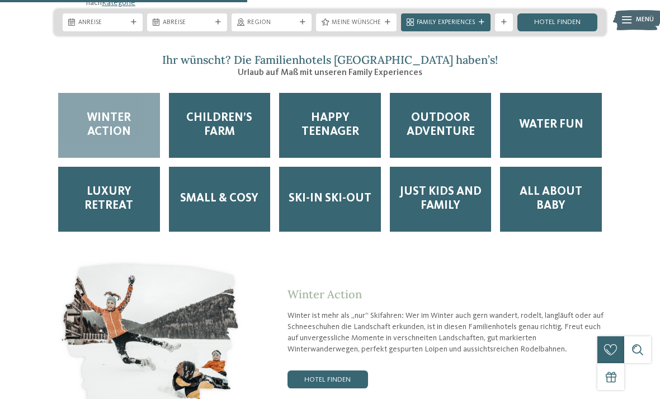
scroll to position [1510, 0]
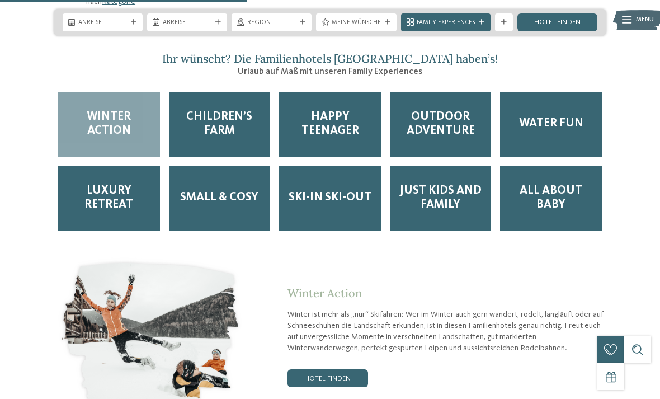
click at [441, 112] on span "Outdoor Adventure" at bounding box center [441, 124] width 84 height 28
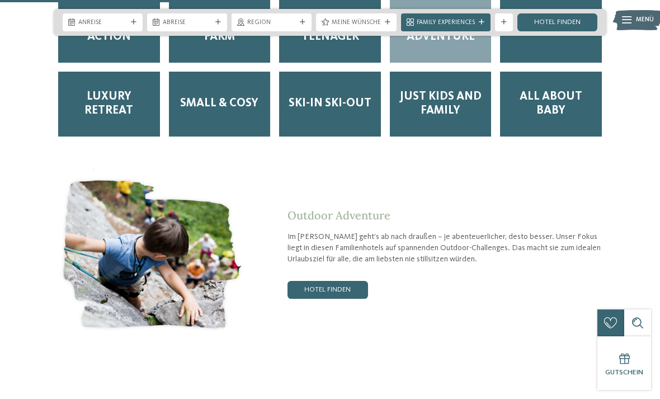
scroll to position [1607, 0]
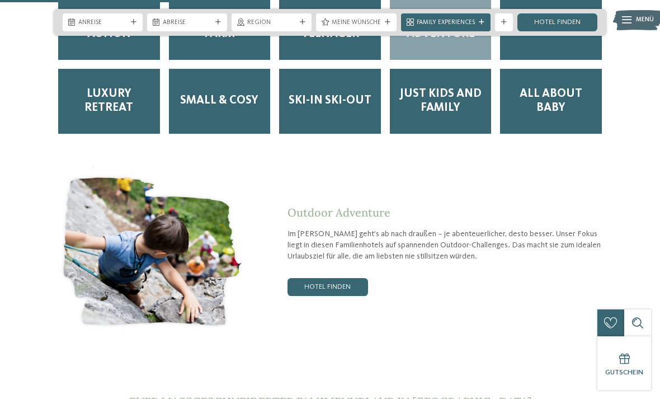
click at [348, 278] on link "Hotel finden" at bounding box center [328, 287] width 81 height 18
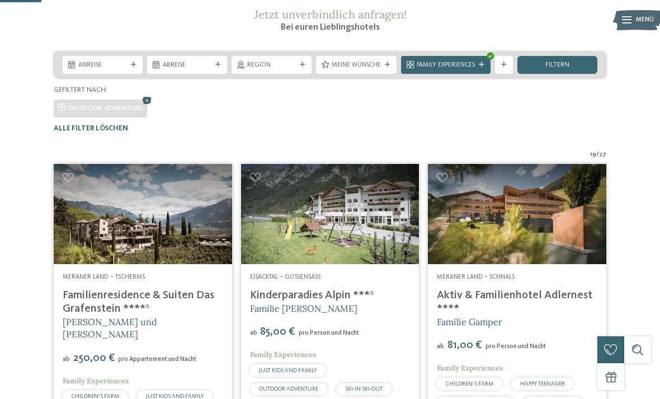
scroll to position [157, 0]
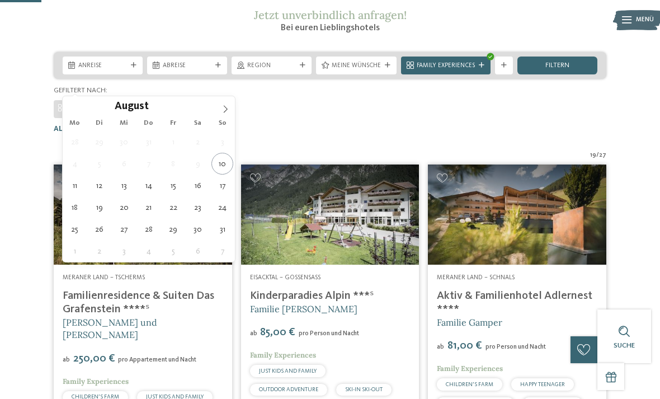
click at [235, 96] on div "Gefiltert nach:" at bounding box center [330, 91] width 553 height 10
click at [233, 106] on span at bounding box center [225, 105] width 19 height 19
click at [230, 106] on span at bounding box center [225, 105] width 19 height 19
click at [232, 110] on span at bounding box center [225, 105] width 19 height 19
click at [235, 96] on div "Gefiltert nach:" at bounding box center [330, 91] width 553 height 10
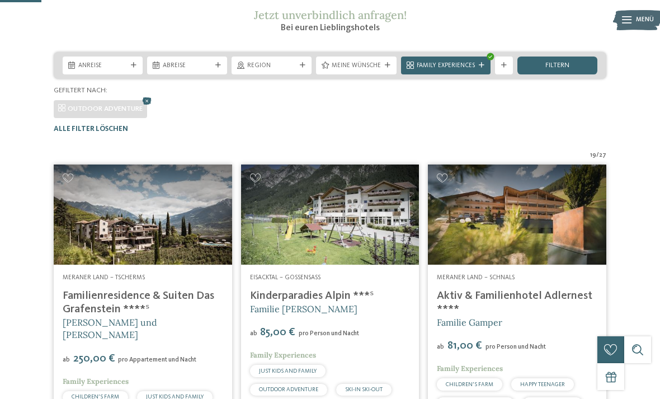
click at [237, 96] on div "Gefiltert nach:" at bounding box center [330, 91] width 553 height 10
click at [236, 96] on div "Gefiltert nach:" at bounding box center [330, 91] width 553 height 10
click at [137, 68] on div at bounding box center [133, 66] width 9 height 6
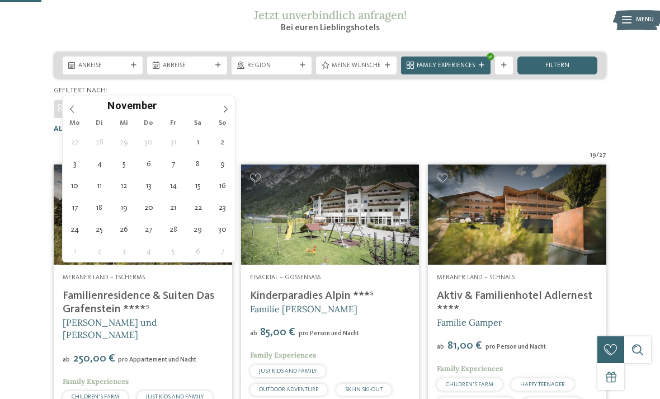
click at [228, 112] on icon at bounding box center [226, 109] width 8 height 8
click at [157, 109] on input "****" at bounding box center [174, 106] width 37 height 12
click at [194, 114] on div "Dezember ****" at bounding box center [148, 105] width 129 height 19
click at [232, 110] on span at bounding box center [225, 105] width 19 height 19
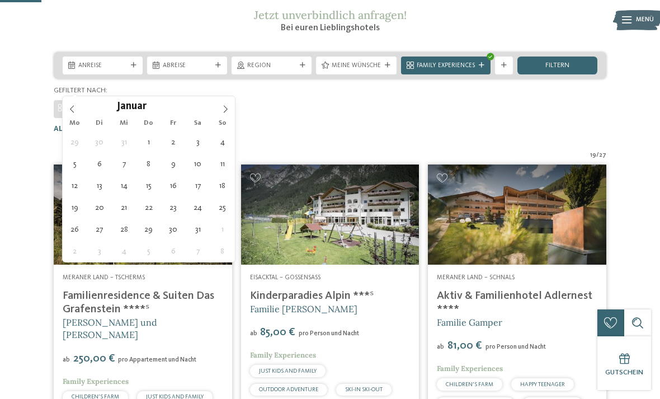
type input "****"
click at [232, 109] on span at bounding box center [225, 105] width 19 height 19
click at [233, 111] on span at bounding box center [225, 105] width 19 height 19
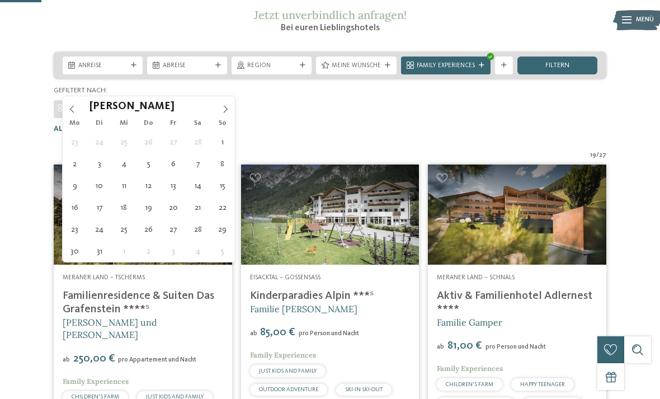
click at [231, 110] on span at bounding box center [225, 105] width 19 height 19
click at [228, 110] on icon at bounding box center [226, 109] width 8 height 8
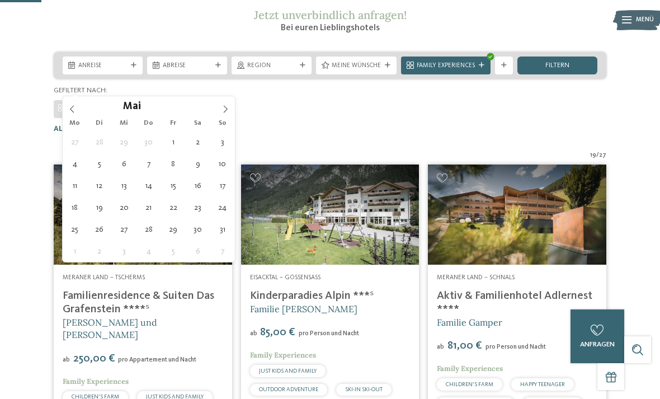
click at [227, 106] on icon at bounding box center [226, 109] width 8 height 8
click at [228, 107] on icon at bounding box center [226, 109] width 8 height 8
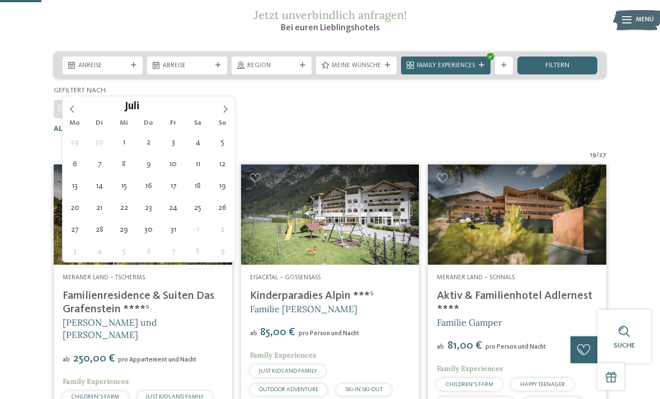
type div "18.07.2026"
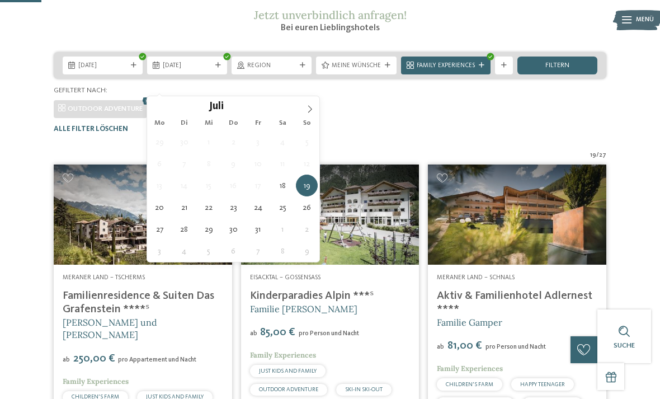
type input "****"
type div "25.07.2026"
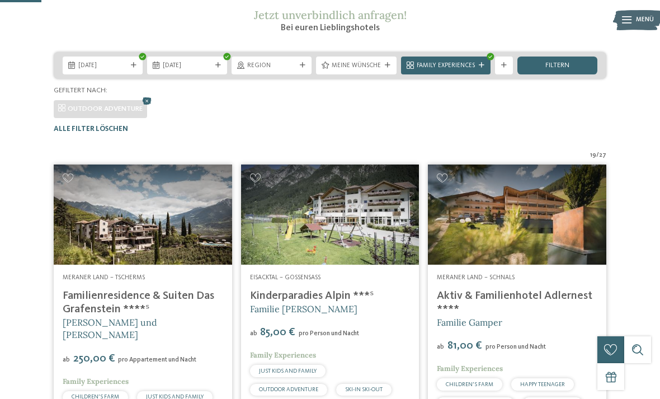
click at [286, 70] on span "Region" at bounding box center [271, 66] width 49 height 9
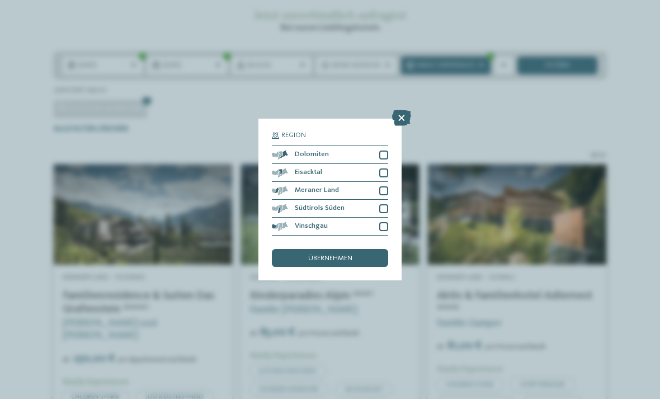
click at [399, 110] on icon at bounding box center [401, 118] width 19 height 16
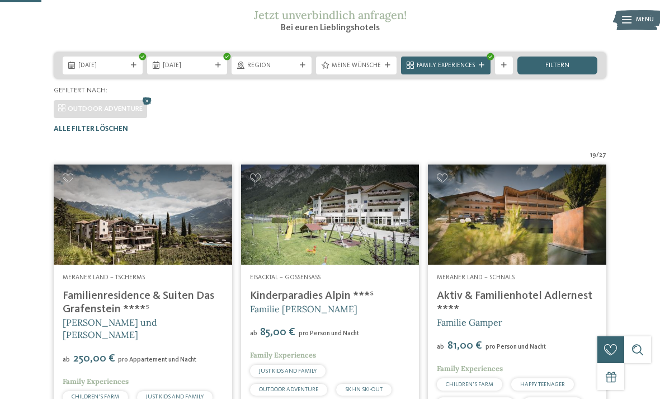
click at [372, 70] on span "Meine Wünsche" at bounding box center [356, 66] width 49 height 9
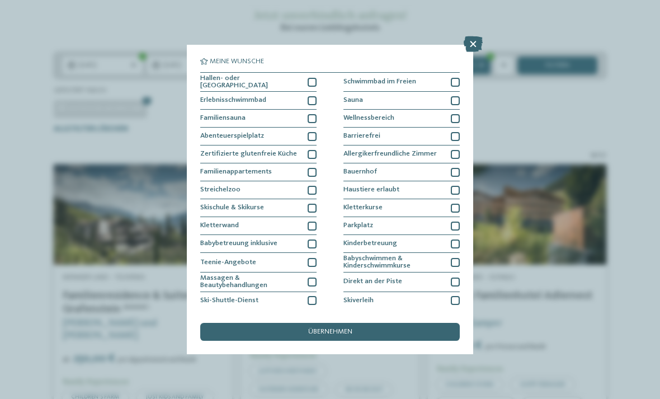
click at [524, 72] on div "Meine Wünsche Hallen- oder Schleusenbad Schwimmbad im Freien" at bounding box center [330, 199] width 660 height 399
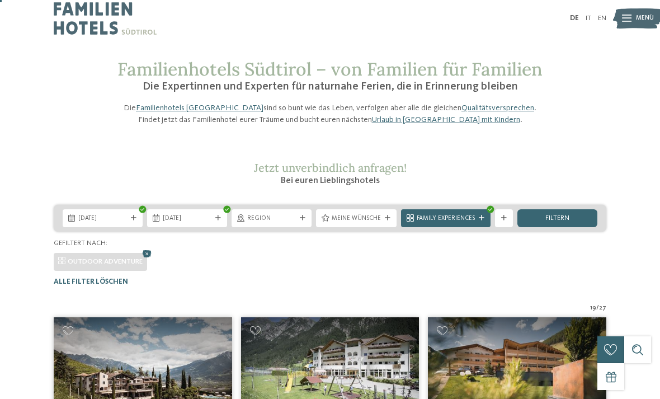
scroll to position [7, 0]
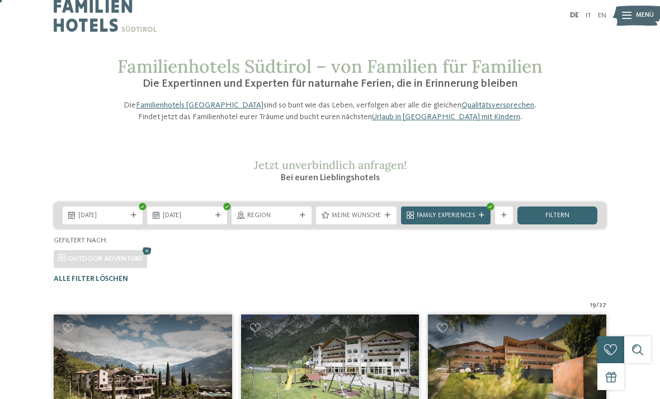
click at [380, 220] on span "Meine Wünsche" at bounding box center [356, 215] width 49 height 9
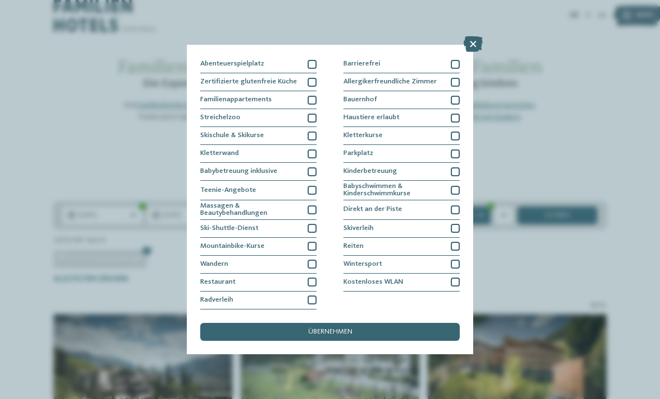
scroll to position [158, 0]
click at [397, 323] on div "übernehmen" at bounding box center [330, 332] width 260 height 18
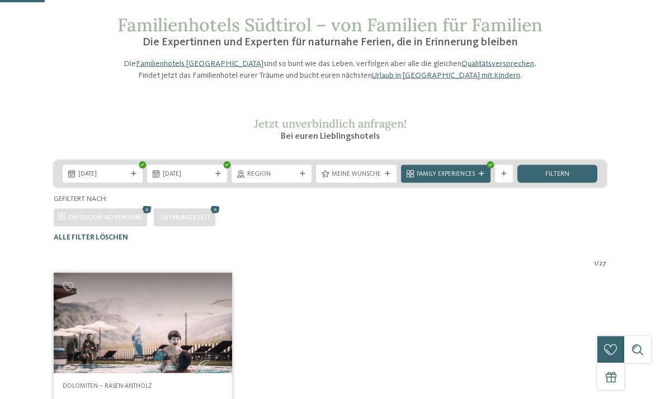
scroll to position [31, 0]
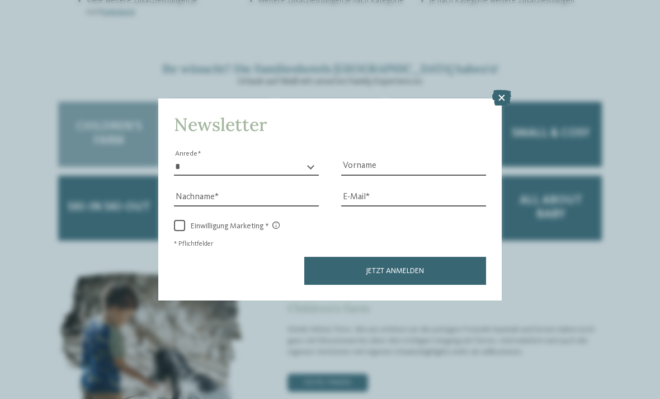
scroll to position [1499, 0]
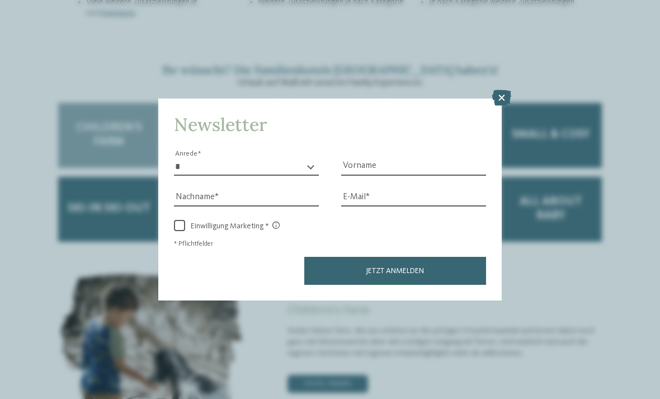
click at [502, 90] on icon at bounding box center [501, 98] width 19 height 16
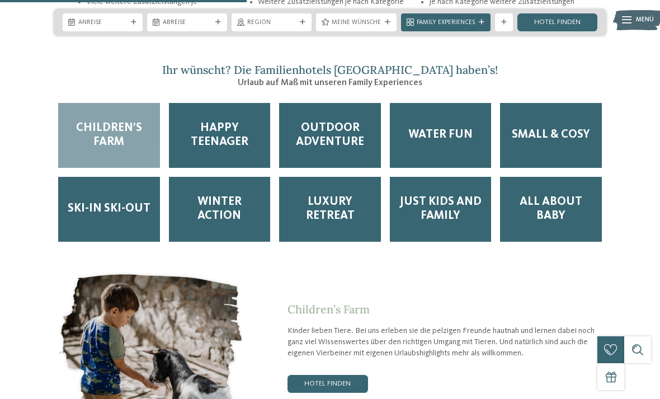
click at [338, 130] on span "Outdoor Adventure" at bounding box center [330, 135] width 84 height 28
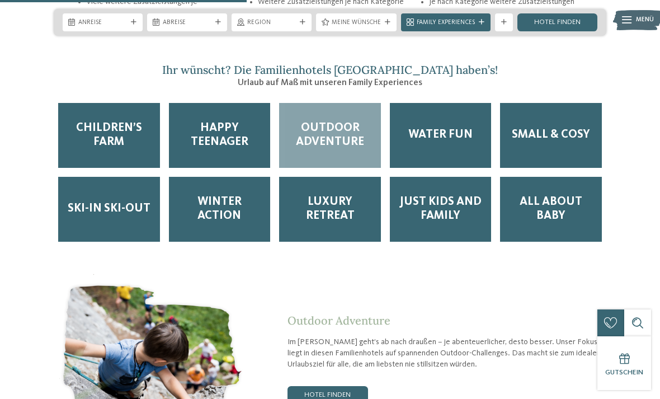
click at [346, 128] on span "Outdoor Adventure" at bounding box center [330, 135] width 84 height 28
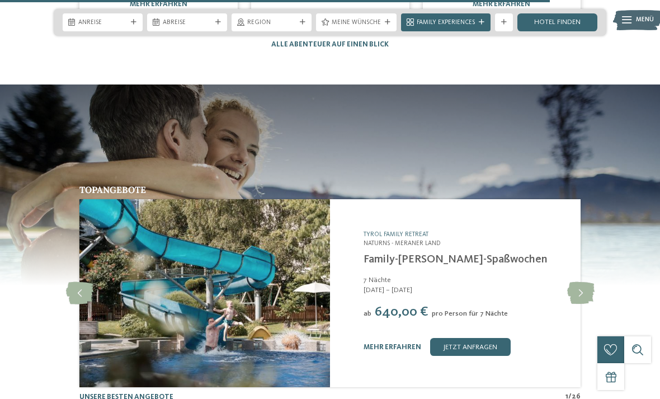
scroll to position [3378, 0]
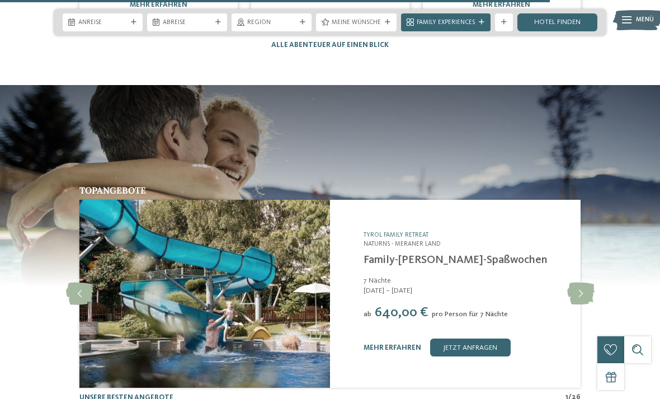
click at [388, 344] on link "mehr erfahren" at bounding box center [393, 347] width 58 height 7
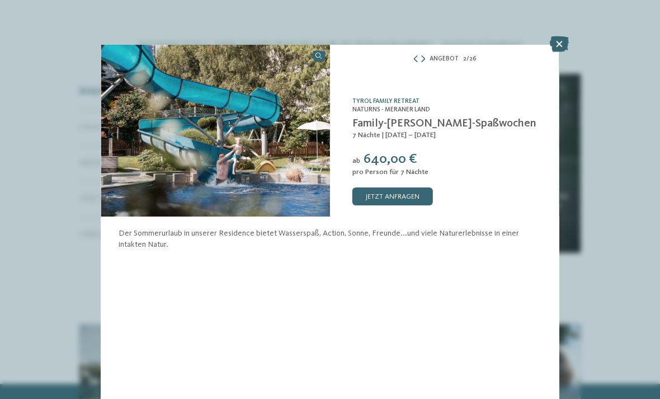
scroll to position [3777, 0]
click at [407, 200] on link "jetzt anfragen" at bounding box center [392, 196] width 81 height 18
